Goal: Navigation & Orientation: Find specific page/section

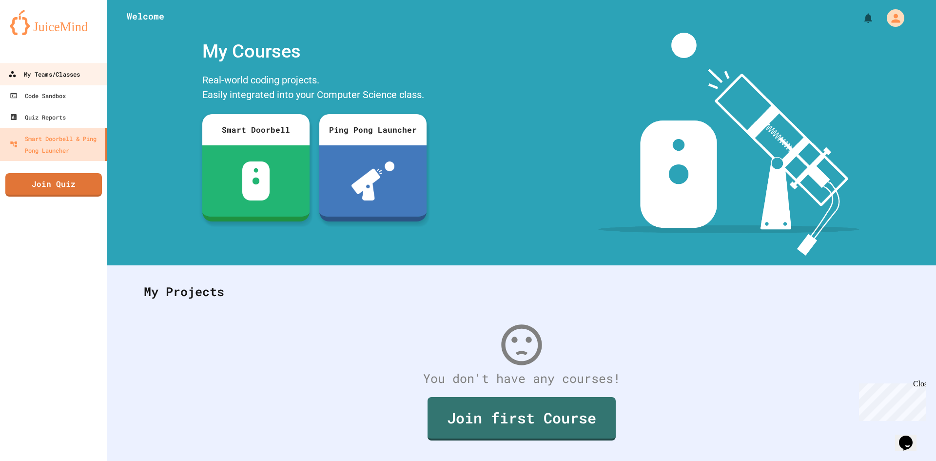
click at [58, 74] on div "My Teams/Classes" at bounding box center [44, 74] width 72 height 12
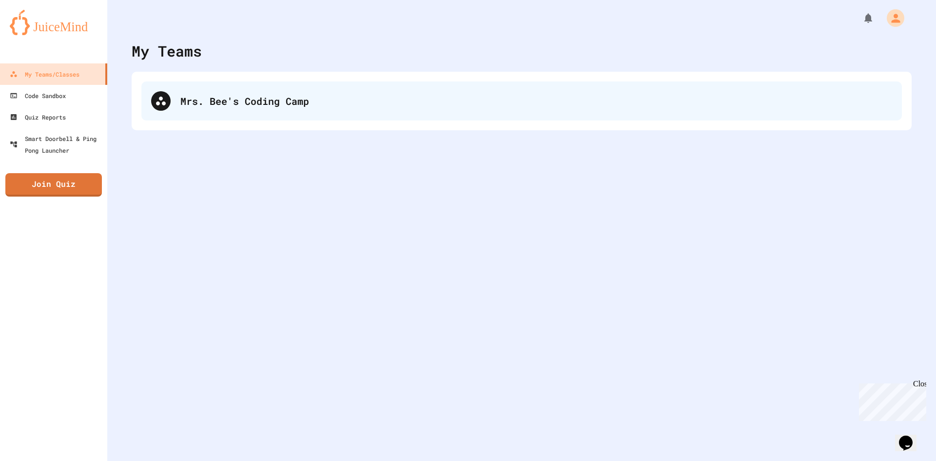
click at [261, 92] on div "Mrs. Bee's Coding Camp" at bounding box center [521, 100] width 761 height 39
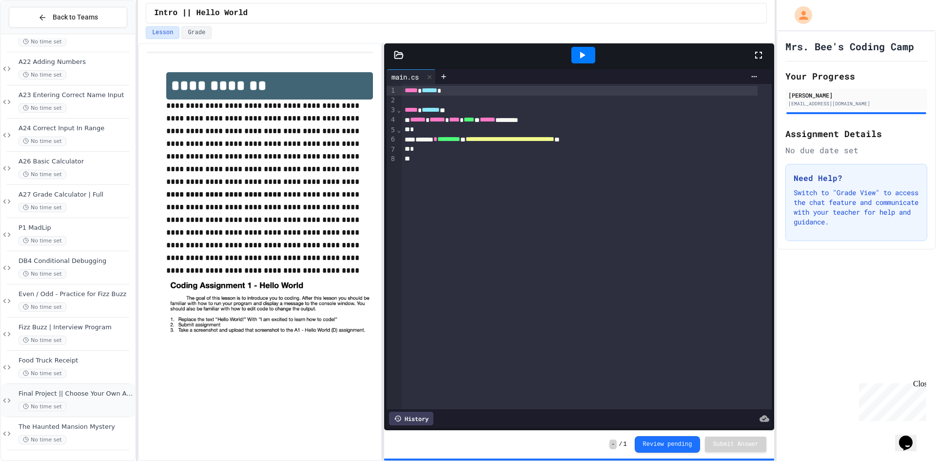
click at [61, 403] on span "No time set" at bounding box center [43, 406] width 48 height 9
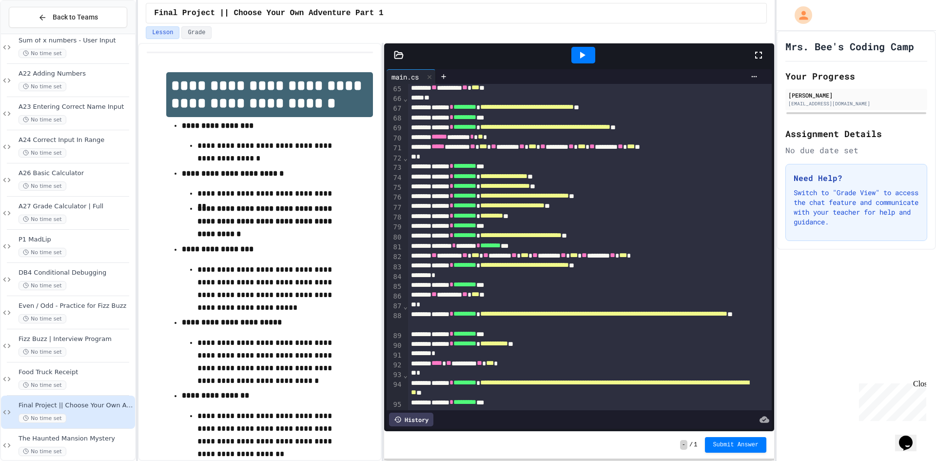
scroll to position [683, 0]
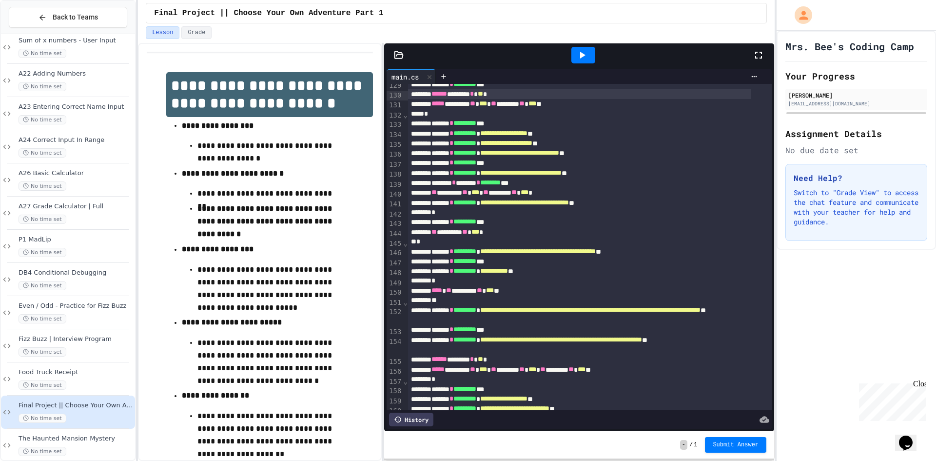
drag, startPoint x: 453, startPoint y: 130, endPoint x: 455, endPoint y: 119, distance: 11.0
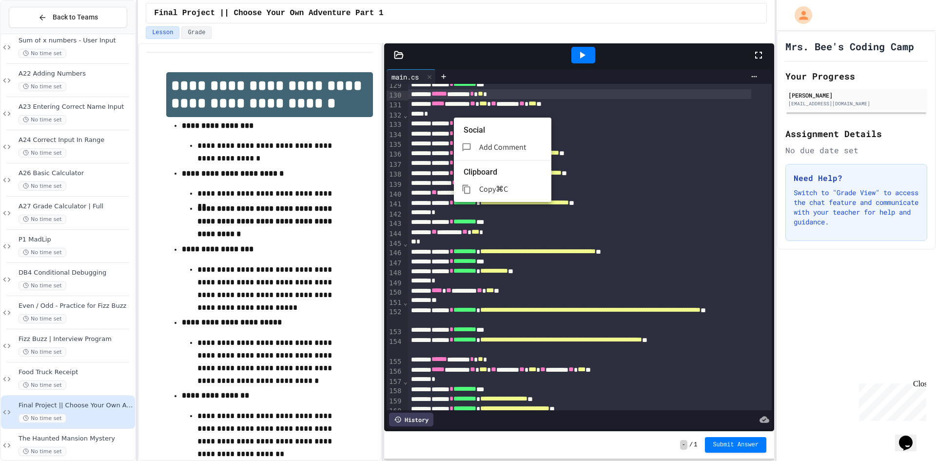
click at [670, 248] on div at bounding box center [468, 230] width 936 height 461
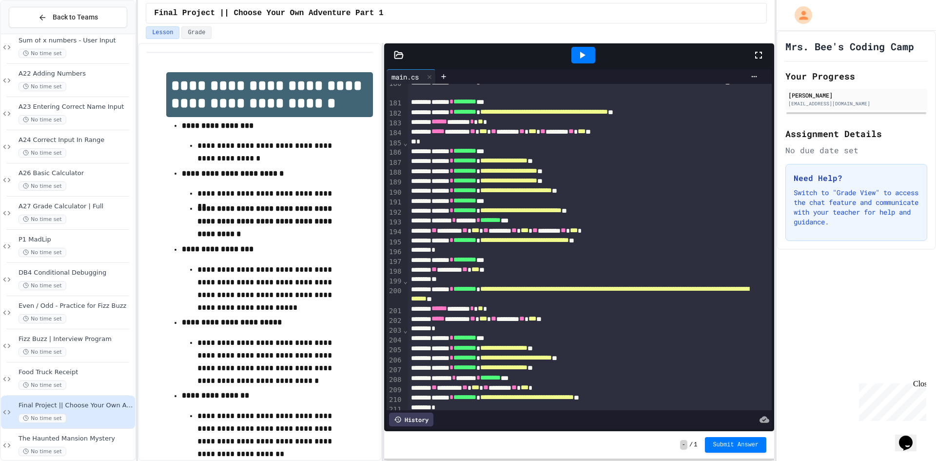
scroll to position [1902, 0]
